Goal: Navigation & Orientation: Find specific page/section

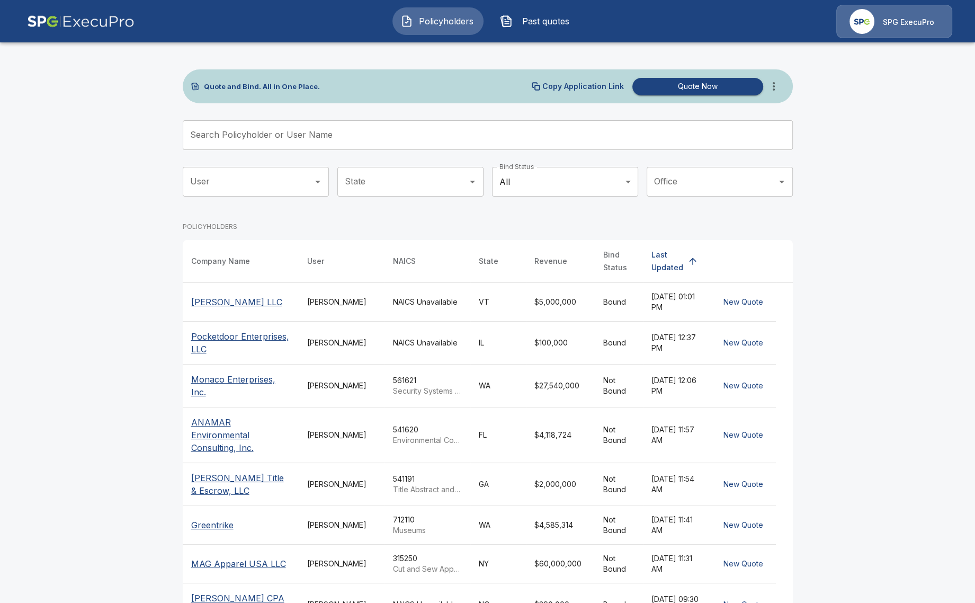
click at [198, 298] on p "Balthazar Rex LLC" at bounding box center [236, 302] width 91 height 13
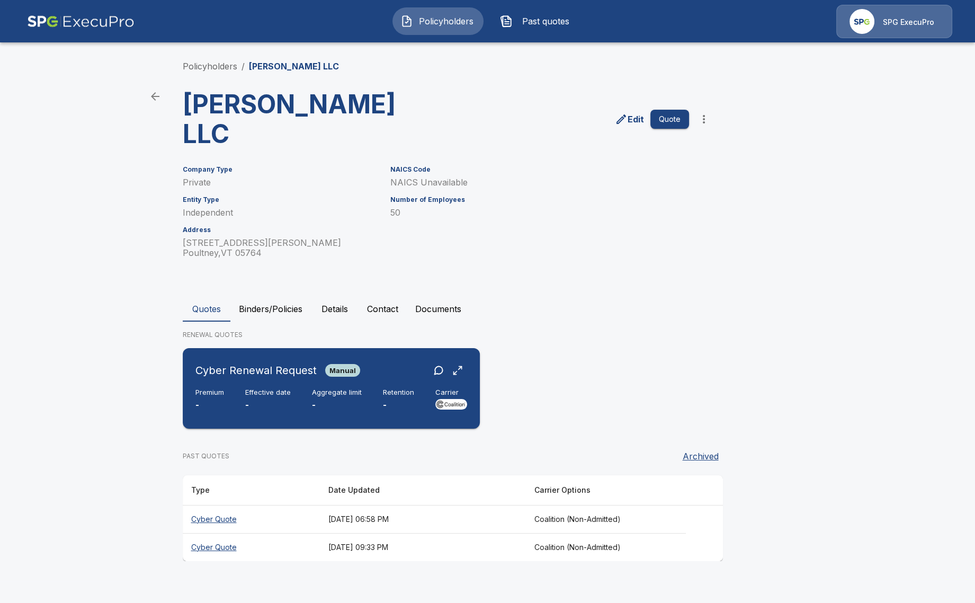
click at [330, 399] on p "-" at bounding box center [337, 405] width 50 height 12
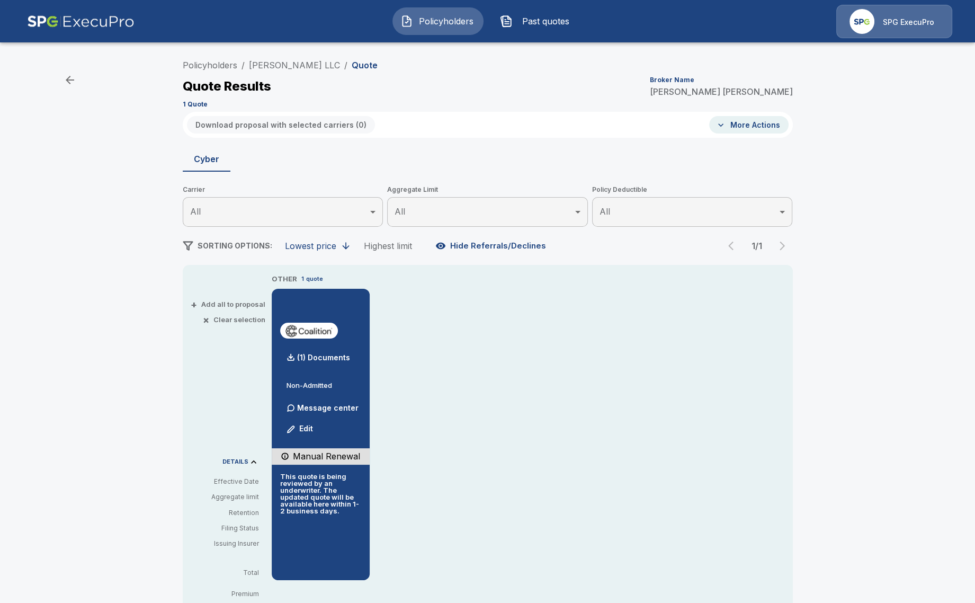
click at [891, 18] on p "SPG ExecuPro" at bounding box center [908, 22] width 51 height 11
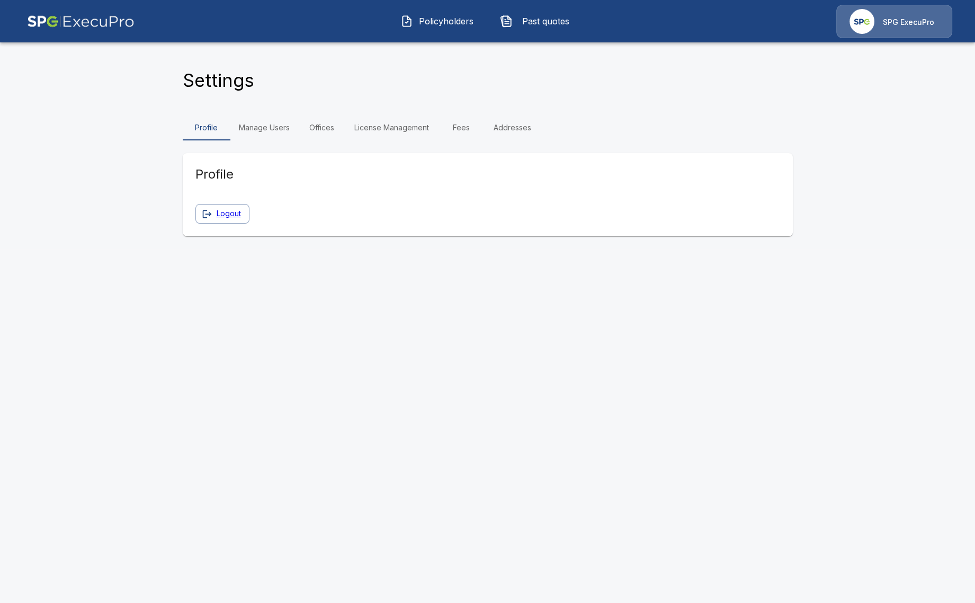
click at [384, 126] on link "License Management" at bounding box center [392, 127] width 92 height 25
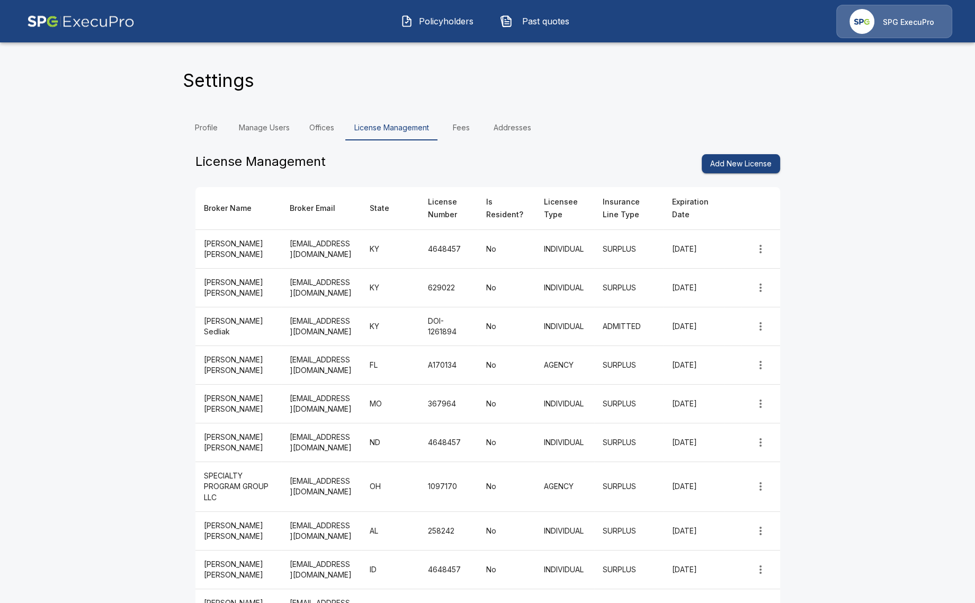
click at [50, 33] on img at bounding box center [81, 21] width 108 height 33
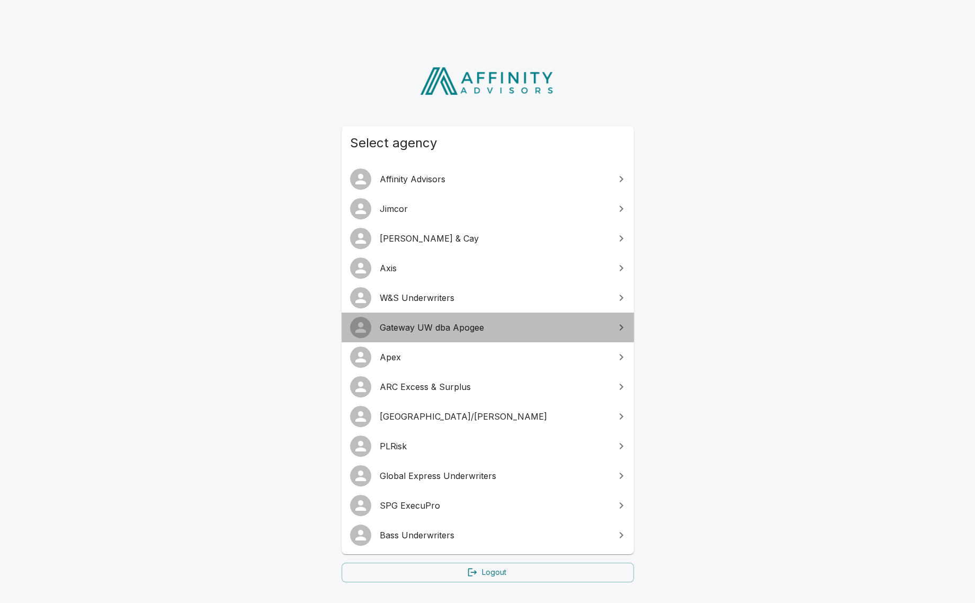
click at [461, 334] on link "Gateway UW dba Apogee" at bounding box center [488, 327] width 292 height 30
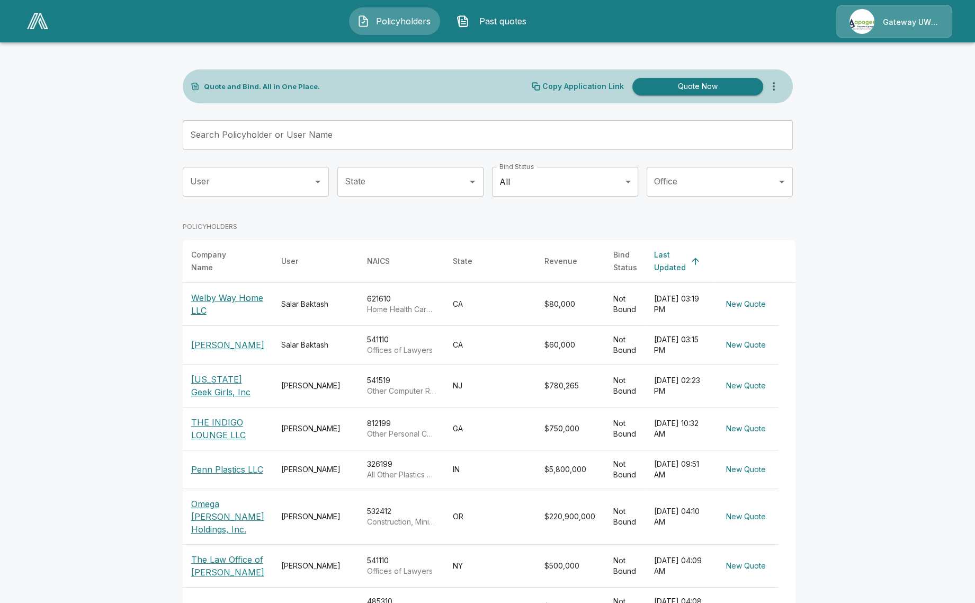
click at [870, 28] on img at bounding box center [861, 21] width 25 height 25
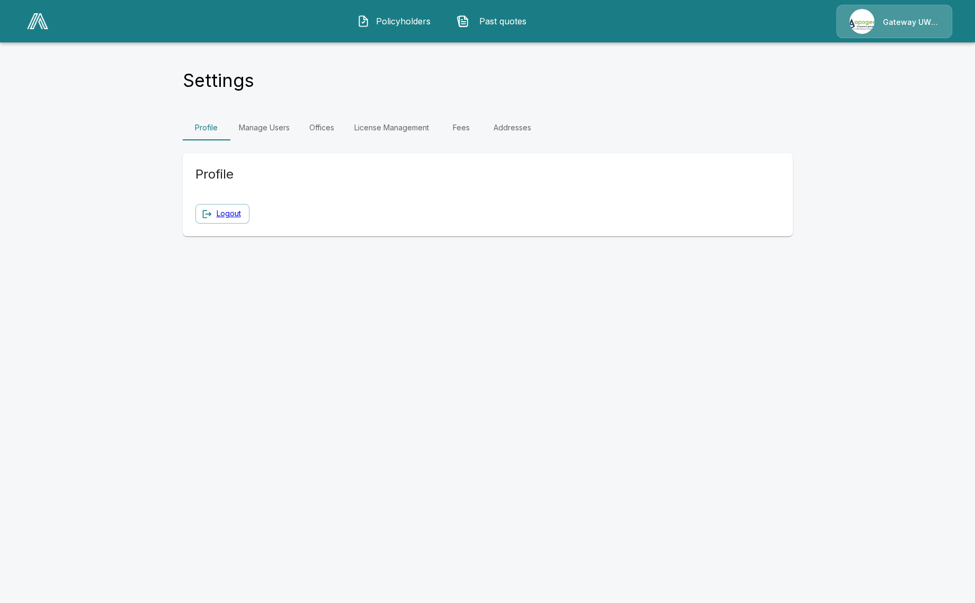
click at [452, 128] on link "Fees" at bounding box center [461, 127] width 48 height 25
click at [43, 24] on img at bounding box center [37, 21] width 21 height 16
